Goal: Register for event/course

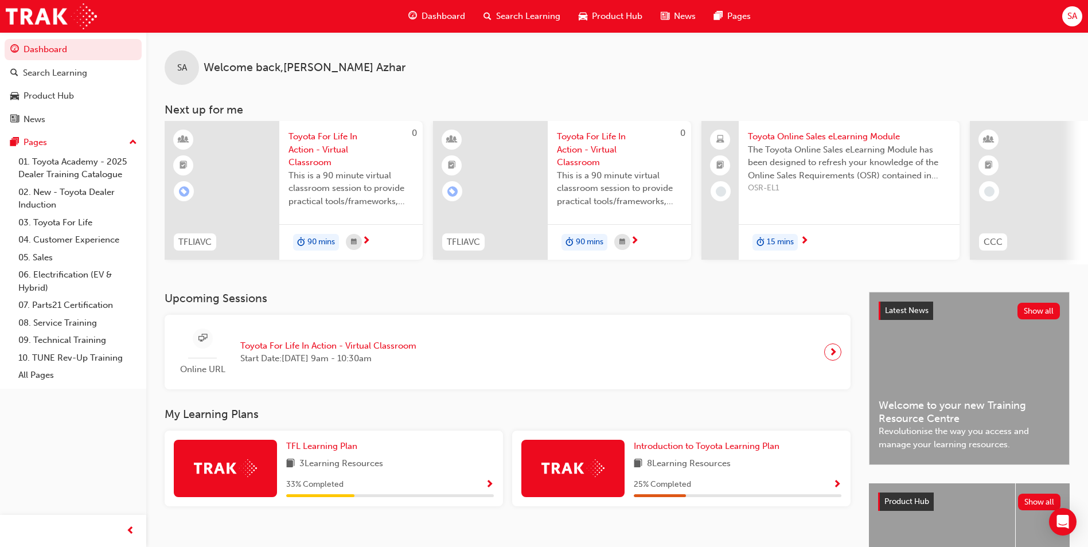
click at [326, 372] on div "Online URL Toyota For Life In Action - Virtual Classroom Start Date: [DATE] 9am…" at bounding box center [300, 353] width 252 height 48
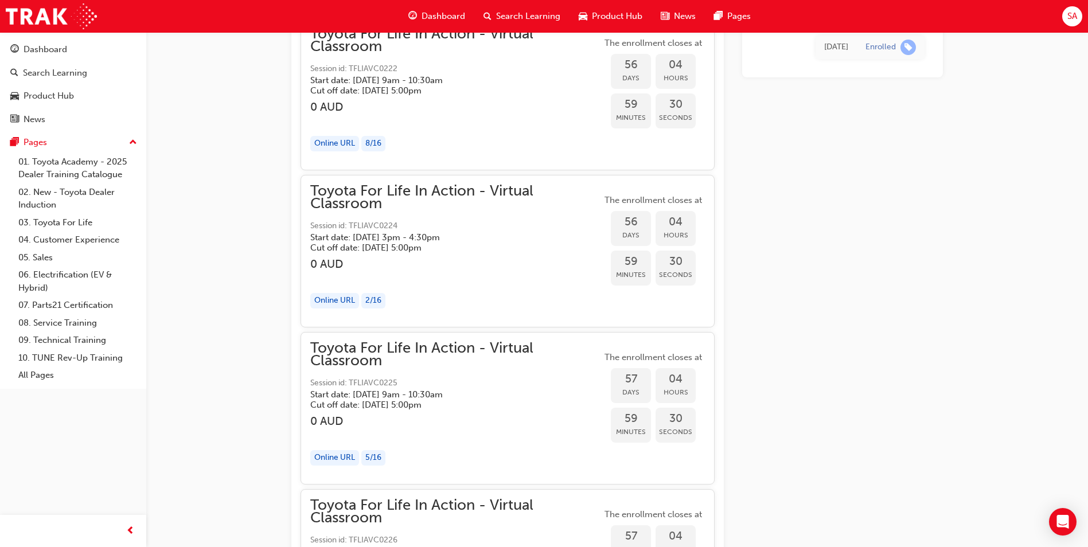
scroll to position [13054, 0]
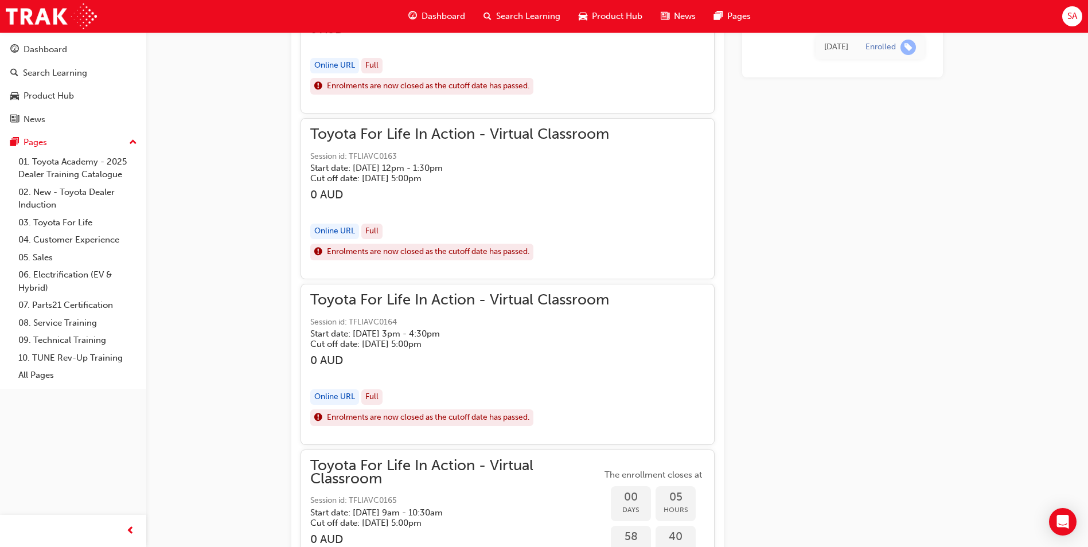
scroll to position [0, 0]
